Goal: Check status: Check status

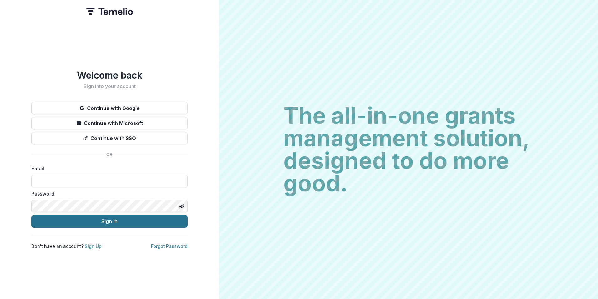
type input "**********"
click at [100, 219] on button "Sign In" at bounding box center [109, 221] width 156 height 13
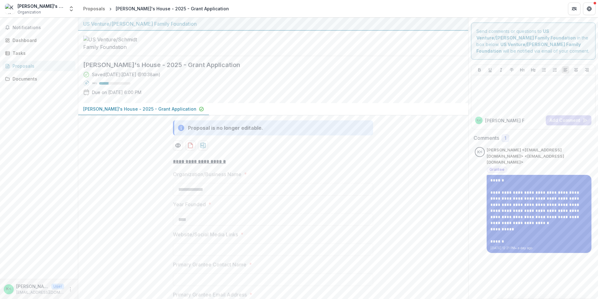
click at [508, 226] on p "**********" at bounding box center [539, 229] width 97 height 6
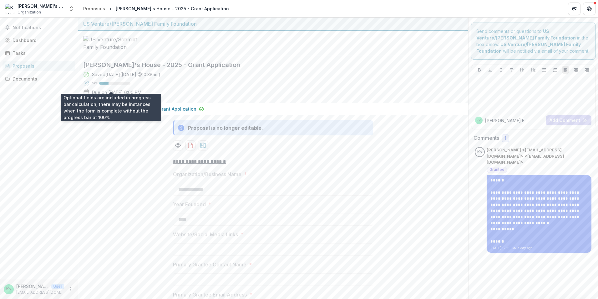
click at [116, 84] on div at bounding box center [114, 83] width 31 height 3
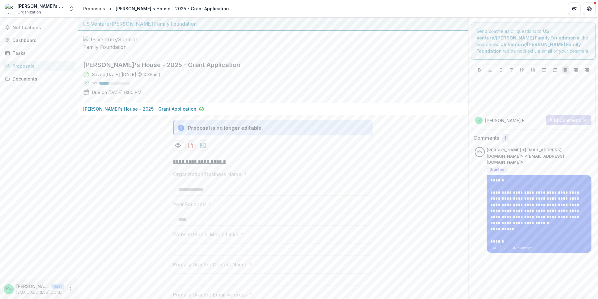
click at [90, 98] on div "Saved [DATE] ( [DATE] 10:38am ) 30 % Due on [DATE] 6:00 PM" at bounding box center [268, 84] width 370 height 27
click at [160, 112] on p "[PERSON_NAME]'s House - 2025 - Grant Application" at bounding box center [139, 108] width 113 height 7
drag, startPoint x: 108, startPoint y: 98, endPoint x: 147, endPoint y: 97, distance: 38.5
click at [141, 95] on p "Due on [DATE] 6:00 PM" at bounding box center [116, 92] width 49 height 7
drag, startPoint x: 147, startPoint y: 97, endPoint x: 172, endPoint y: 97, distance: 25.0
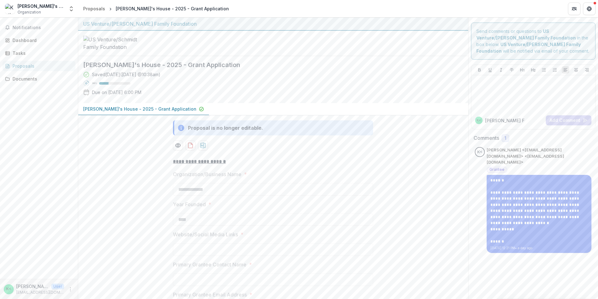
click at [172, 97] on div "Saved [DATE] ( [DATE] 10:38am ) 30 % Due on [DATE] 6:00 PM" at bounding box center [268, 84] width 370 height 27
click at [31, 29] on span "Notifications" at bounding box center [43, 27] width 60 height 5
click at [79, 5] on header "Proposals [PERSON_NAME]'s House - 2025 - Grant Application" at bounding box center [338, 8] width 520 height 17
click at [70, 9] on icon "Open entity switcher" at bounding box center [71, 9] width 6 height 6
click at [49, 56] on link "Settings" at bounding box center [37, 58] width 80 height 10
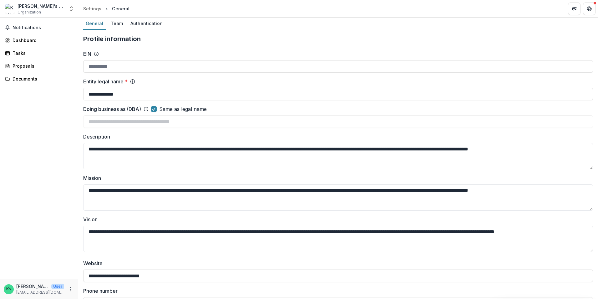
type input "**********"
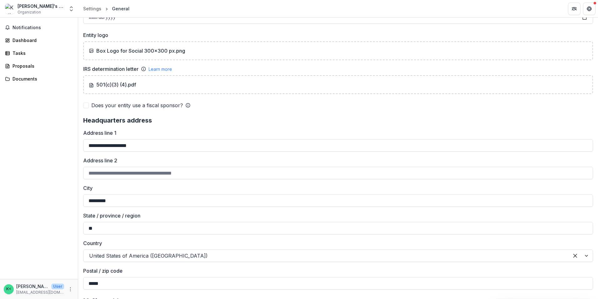
scroll to position [605, 0]
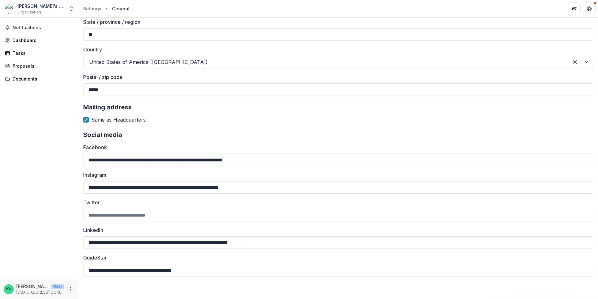
click at [68, 291] on button "More" at bounding box center [71, 289] width 8 height 8
click at [66, 235] on div "Notifications Dashboard Tasks Proposals Documents" at bounding box center [39, 148] width 78 height 261
click at [62, 85] on div "Notifications Dashboard Tasks Proposals Documents" at bounding box center [39, 148] width 78 height 261
click at [56, 77] on div "Documents" at bounding box center [42, 78] width 58 height 7
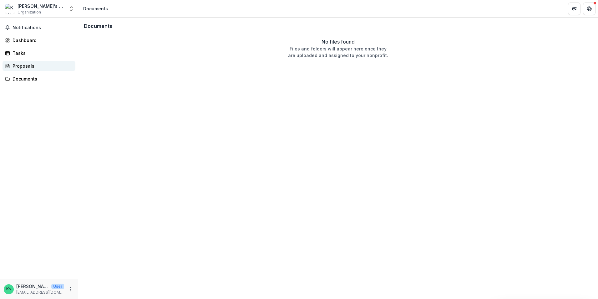
click at [49, 64] on div "Proposals" at bounding box center [42, 66] width 58 height 7
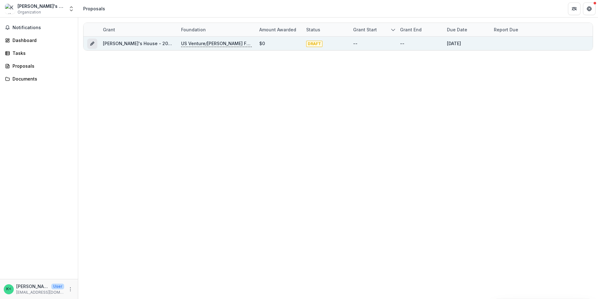
click at [91, 43] on icon "Grant 4c5db2a9-cccf-4463-81f8-63a453f7a47d" at bounding box center [92, 43] width 5 height 5
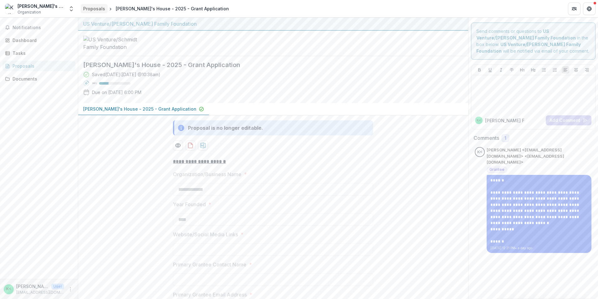
click at [103, 10] on div "Proposals" at bounding box center [94, 8] width 22 height 7
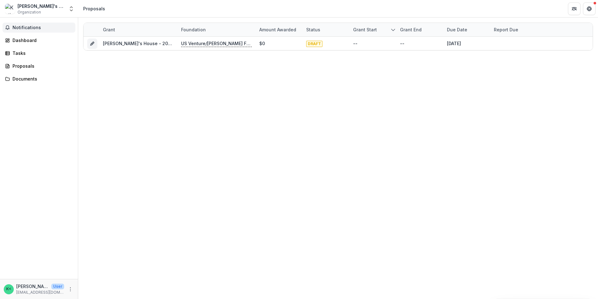
click at [43, 28] on span "Notifications" at bounding box center [43, 27] width 60 height 5
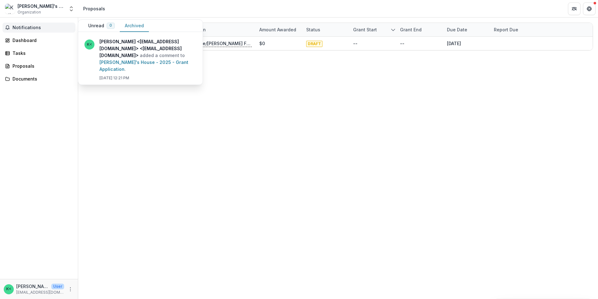
click at [141, 24] on button "Archived" at bounding box center [134, 26] width 29 height 12
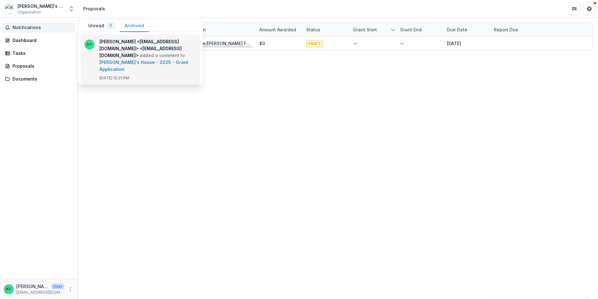
click at [125, 60] on link "[PERSON_NAME]'s House - 2025 - Grant Application" at bounding box center [144, 65] width 89 height 12
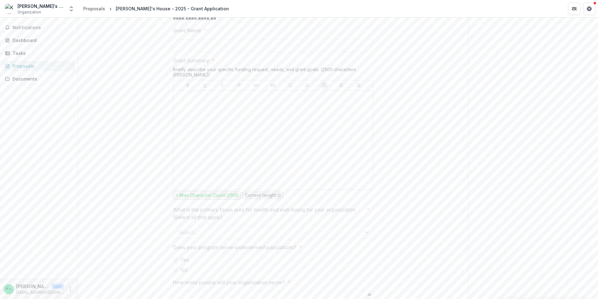
scroll to position [626, 0]
click at [50, 52] on div "Tasks" at bounding box center [42, 53] width 58 height 7
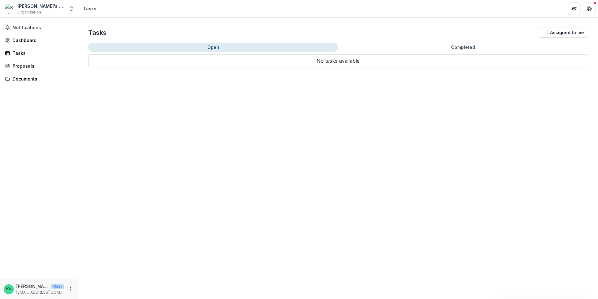
click at [524, 44] on button "Completed" at bounding box center [463, 47] width 250 height 9
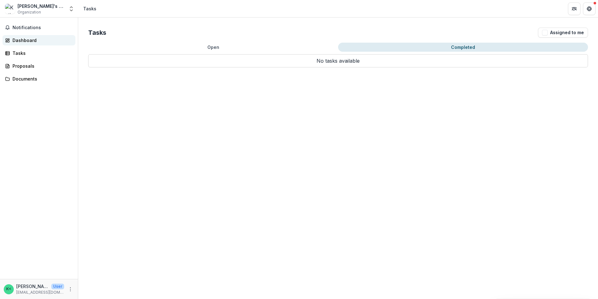
click at [41, 38] on div "Dashboard" at bounding box center [42, 40] width 58 height 7
